Goal: Contribute content: Add original content to the website for others to see

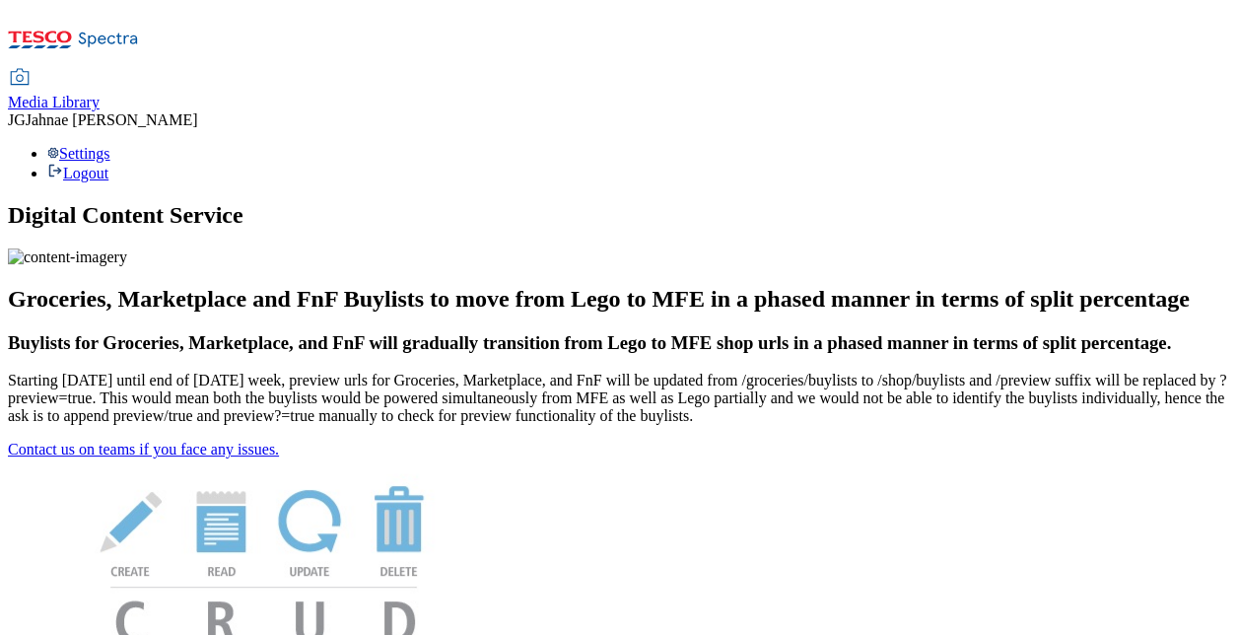
click at [100, 94] on span "Media Library" at bounding box center [54, 102] width 92 height 17
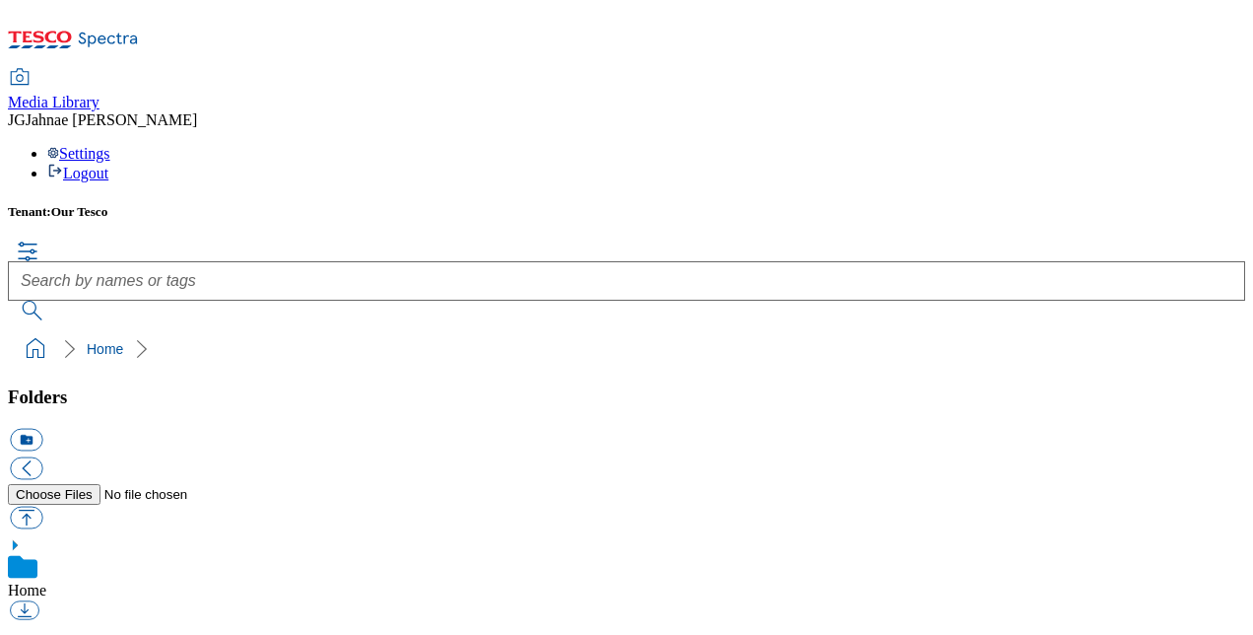
click at [42, 505] on button "button" at bounding box center [26, 516] width 33 height 23
type input "C:\fakepath\Ninja+Fruit+Veg+NEW.pdf"
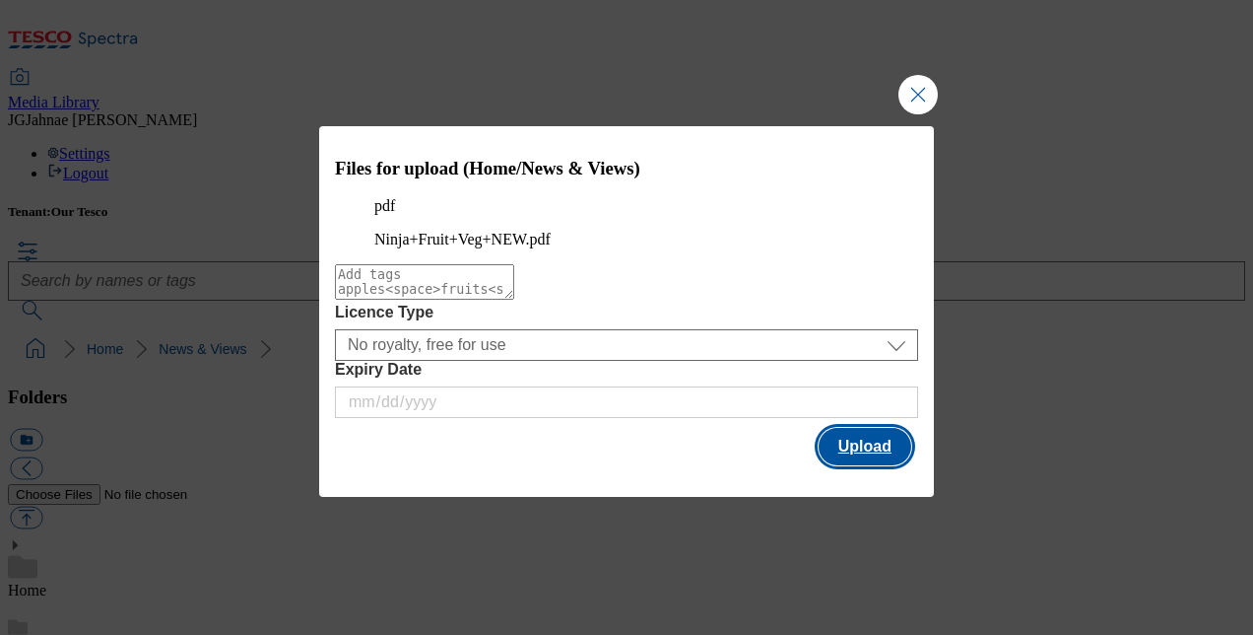
click at [832, 465] on button "Upload" at bounding box center [865, 446] width 93 height 37
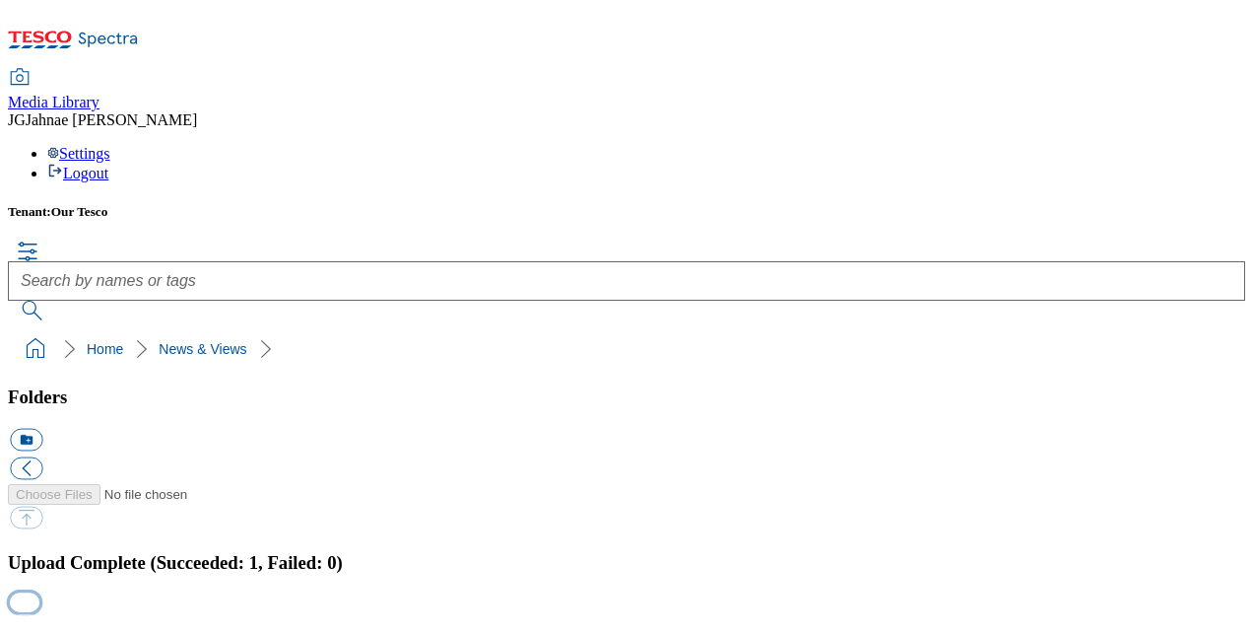
click at [39, 593] on button "button" at bounding box center [25, 602] width 30 height 19
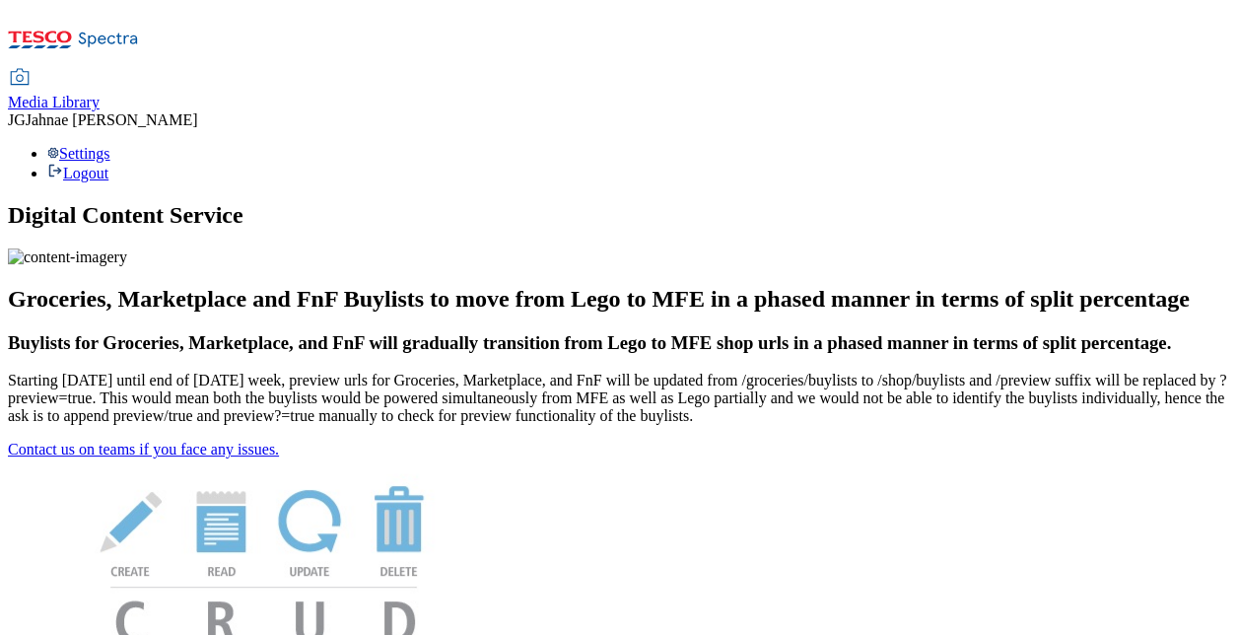
click at [100, 94] on span "Media Library" at bounding box center [54, 102] width 92 height 17
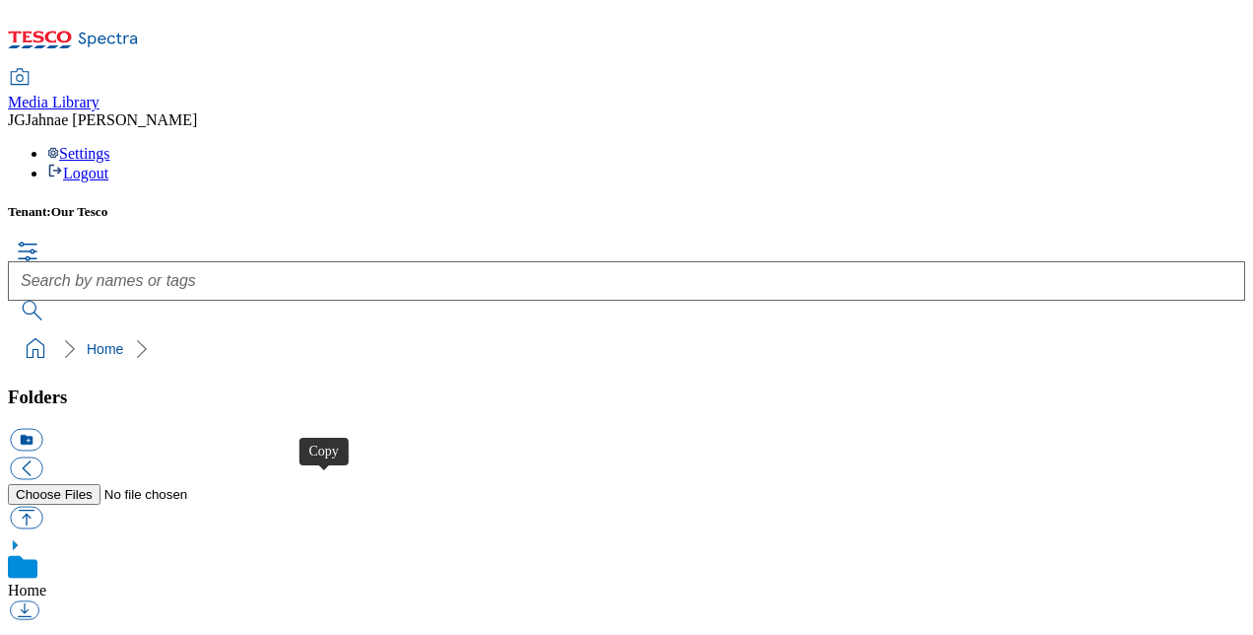
drag, startPoint x: 322, startPoint y: 488, endPoint x: 332, endPoint y: 481, distance: 12.0
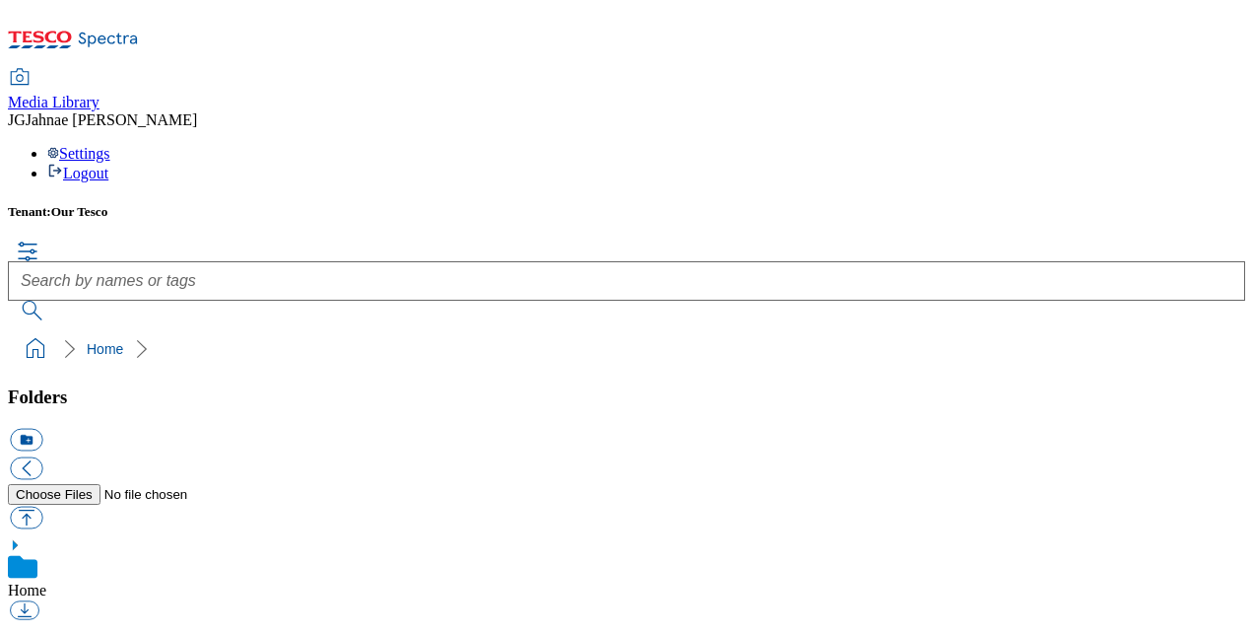
drag, startPoint x: 323, startPoint y: 463, endPoint x: 323, endPoint y: 477, distance: 13.8
drag, startPoint x: 323, startPoint y: 477, endPoint x: 377, endPoint y: 522, distance: 70.6
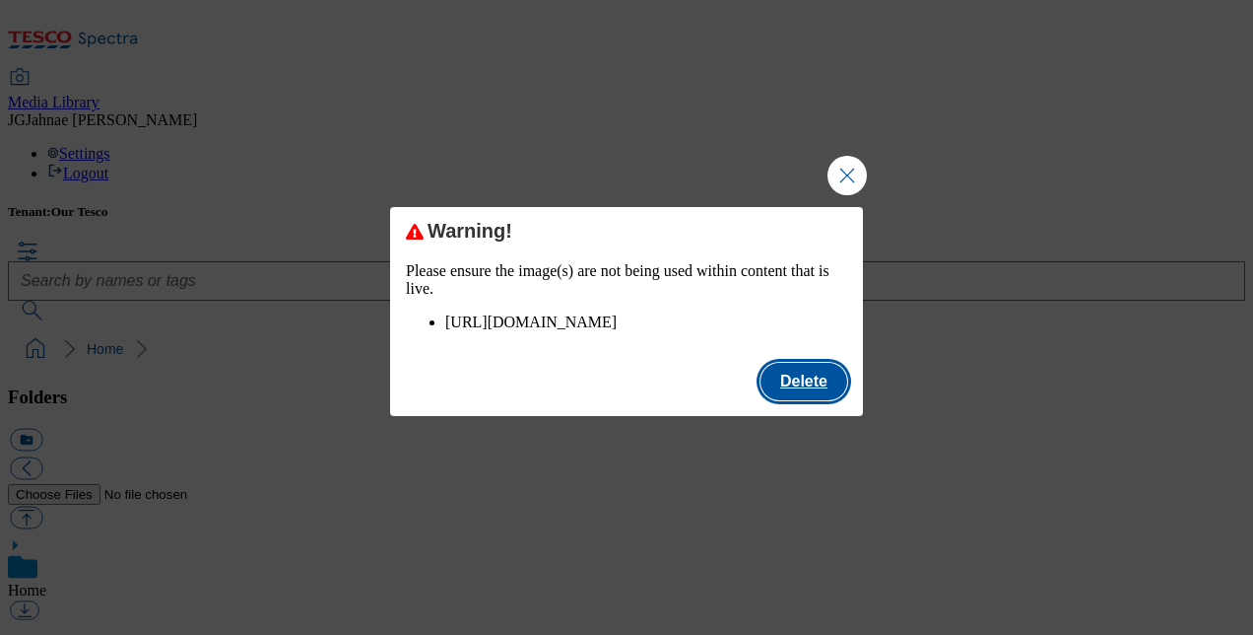
click at [812, 397] on button "Delete" at bounding box center [804, 381] width 87 height 37
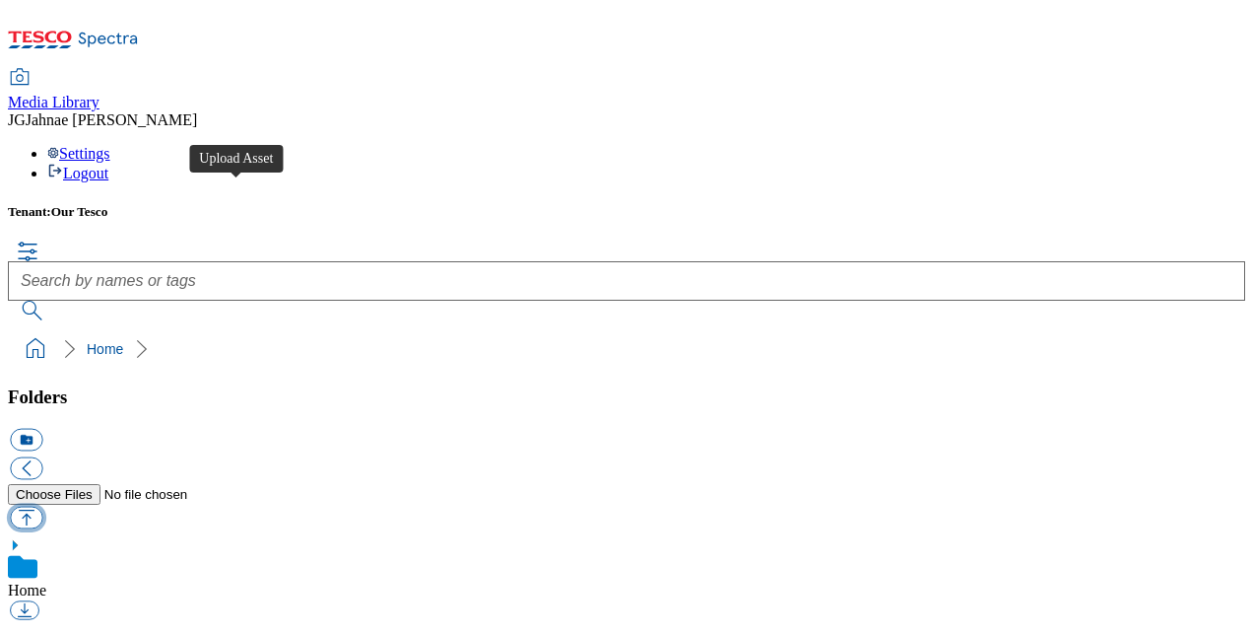
click at [42, 505] on button "button" at bounding box center [26, 516] width 33 height 23
type input "C:\fakepath\Ninja+Fruit+Veg+NEW.pdf"
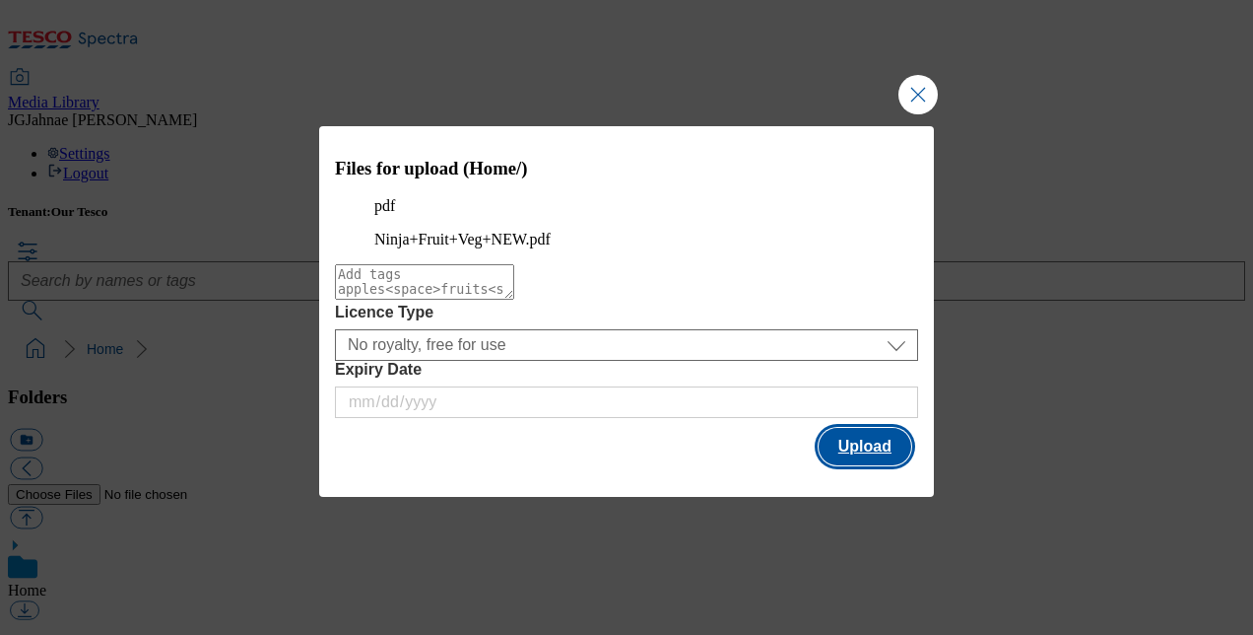
drag, startPoint x: 901, startPoint y: 445, endPoint x: 895, endPoint y: 455, distance: 11.5
click at [901, 446] on button "Upload" at bounding box center [865, 446] width 93 height 37
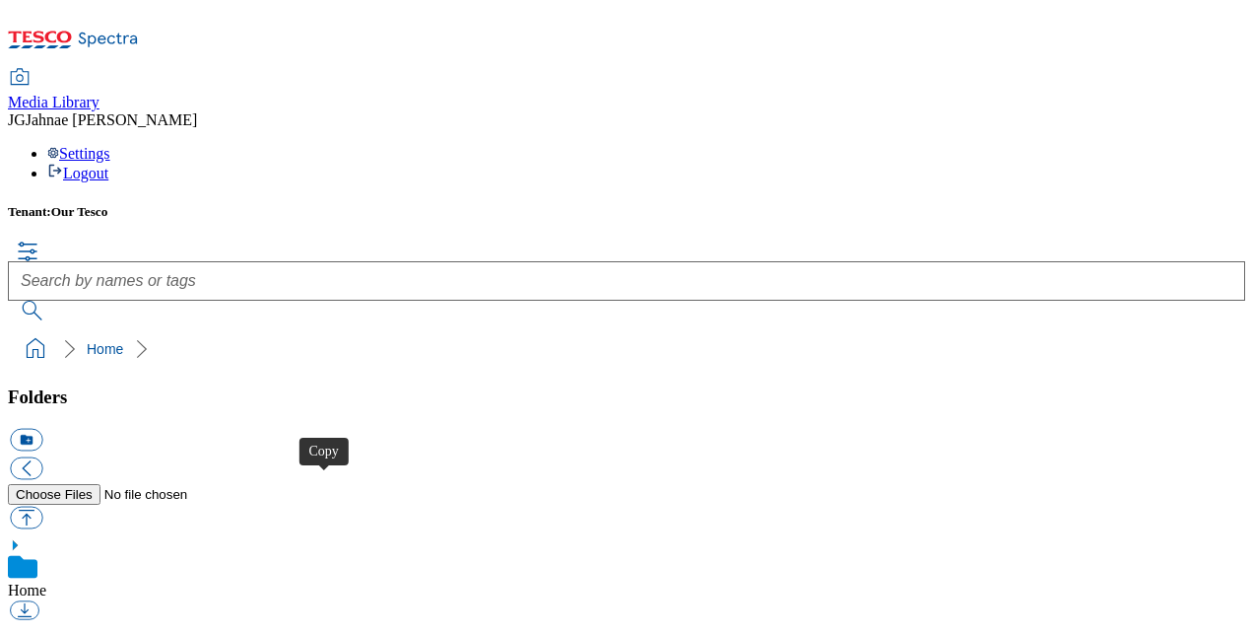
drag, startPoint x: 331, startPoint y: 492, endPoint x: 579, endPoint y: 364, distance: 279.4
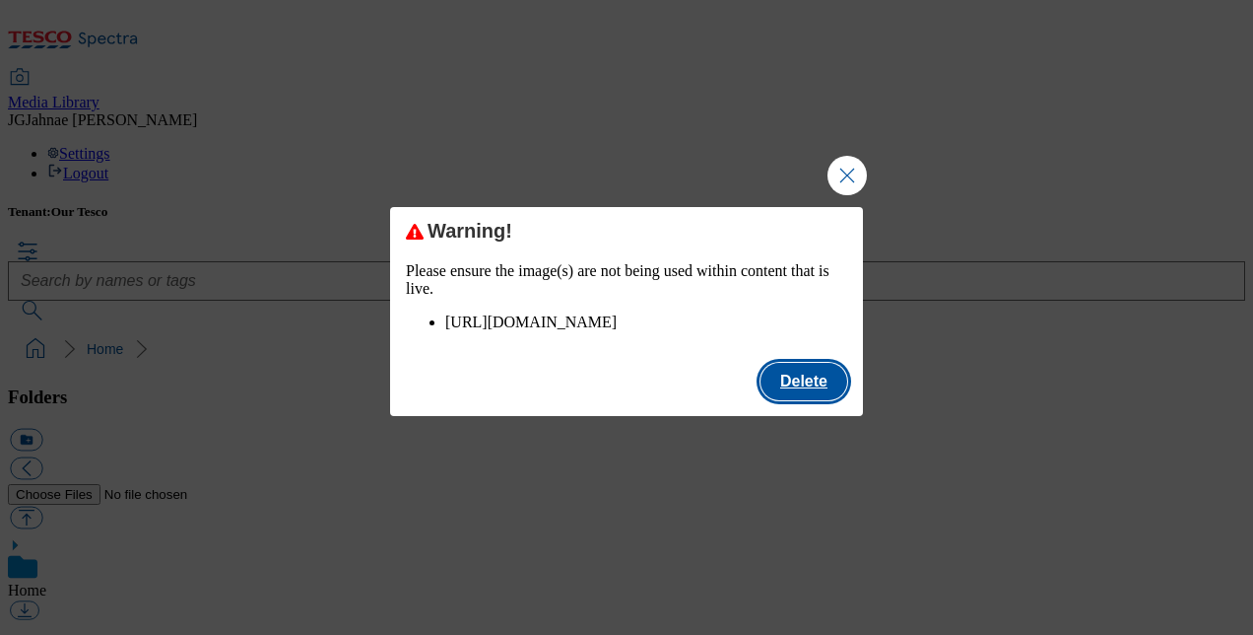
click at [794, 396] on button "Delete" at bounding box center [804, 381] width 87 height 37
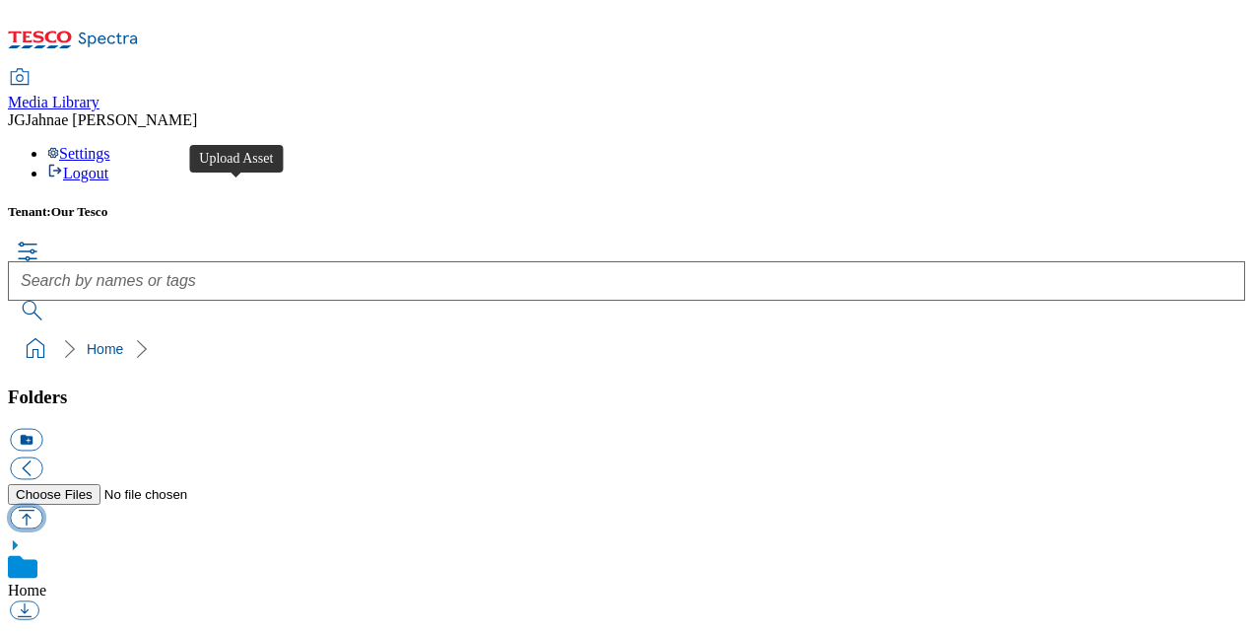
click at [42, 505] on button "button" at bounding box center [26, 516] width 33 height 23
type input "C:\fakepath\Ninja+Fruit+Veg+NEW+.pdf"
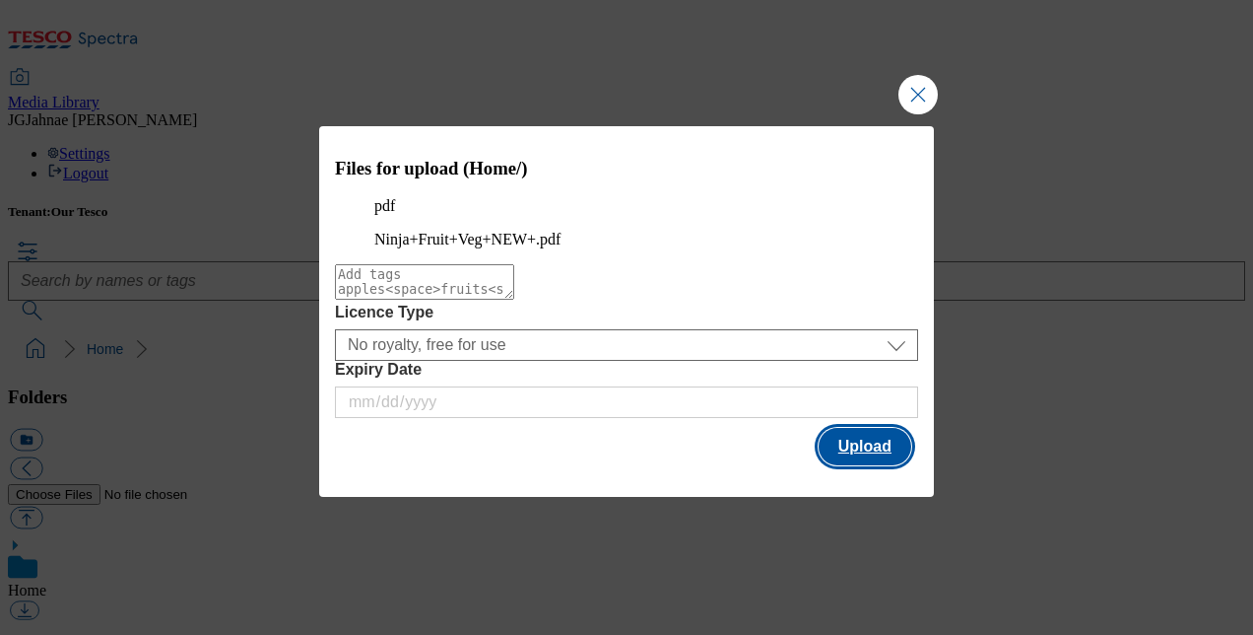
click at [843, 455] on button "Upload" at bounding box center [865, 446] width 93 height 37
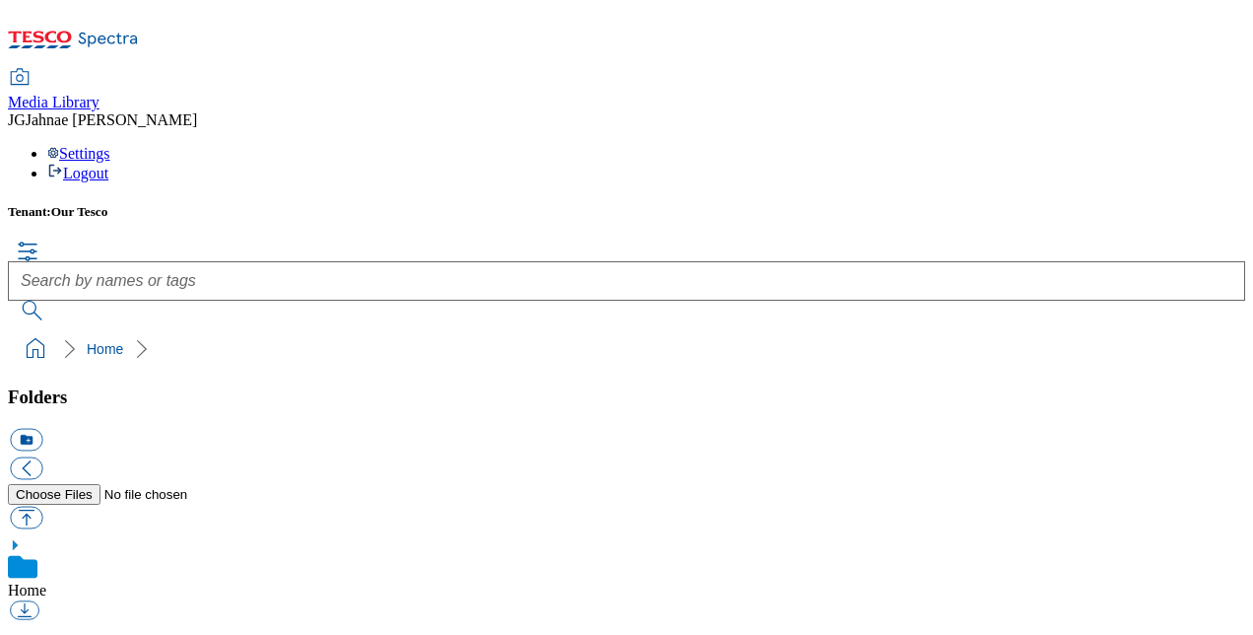
drag, startPoint x: 403, startPoint y: 320, endPoint x: 422, endPoint y: 369, distance: 51.8
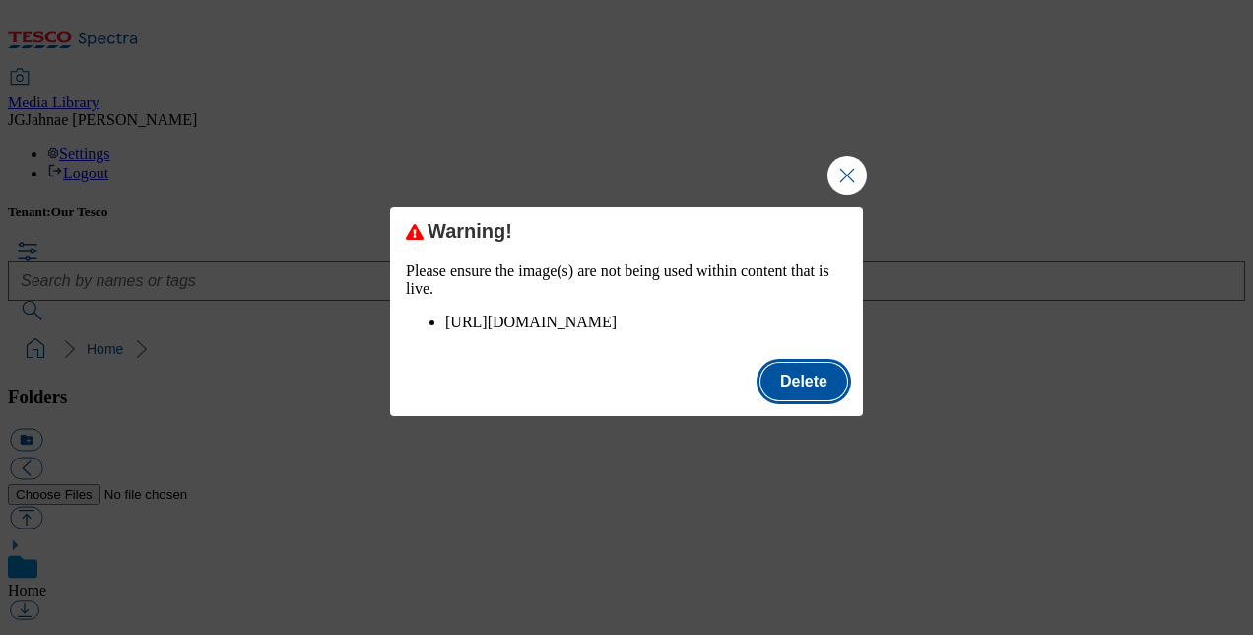
click at [790, 392] on button "Delete" at bounding box center [804, 381] width 87 height 37
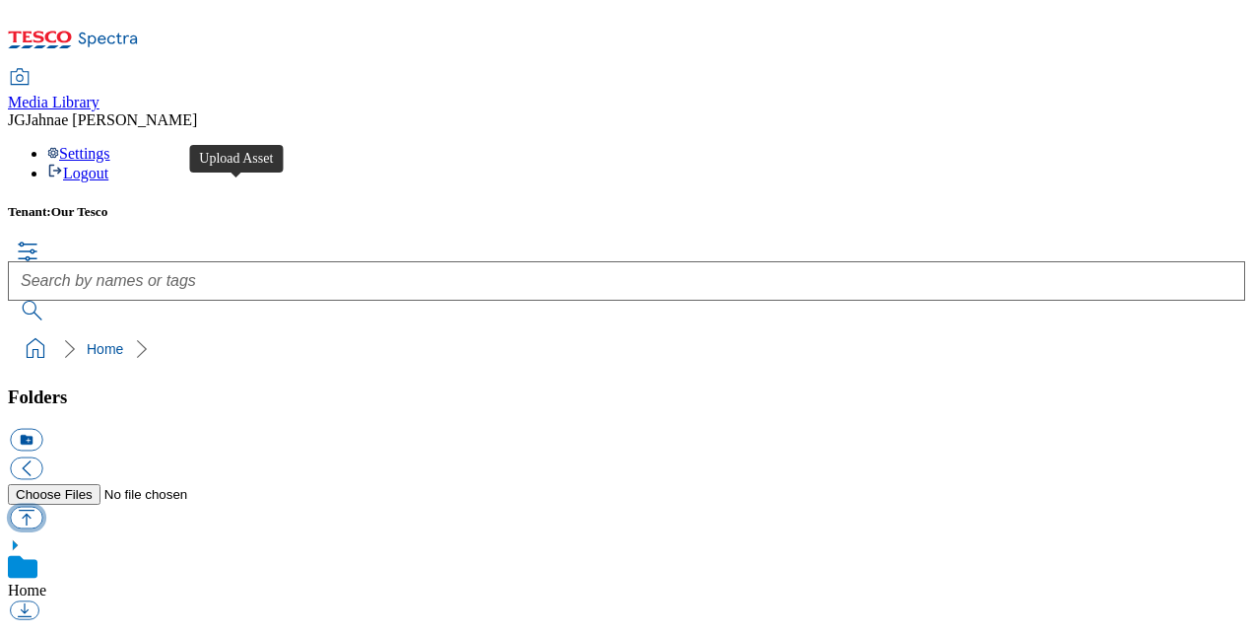
click at [42, 505] on button "button" at bounding box center [26, 516] width 33 height 23
type input "C:\fakepath\NinjaFruitVegNEW.pdf"
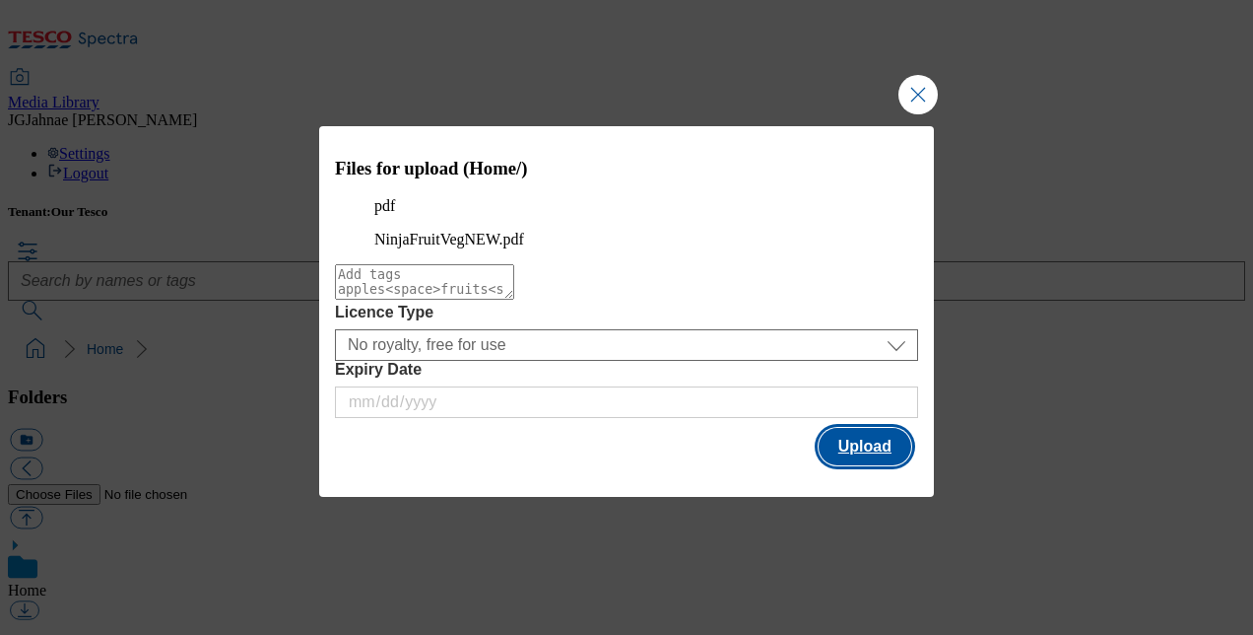
click at [857, 465] on button "Upload" at bounding box center [865, 446] width 93 height 37
